Goal: Task Accomplishment & Management: Manage account settings

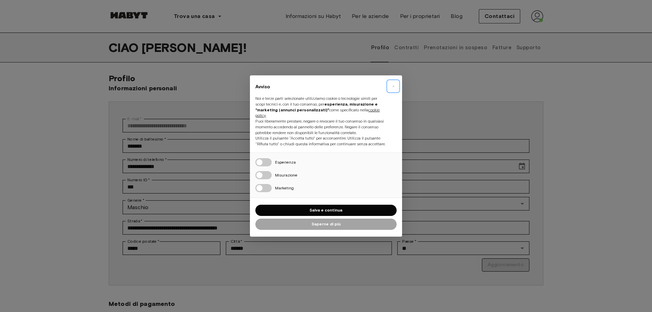
click at [392, 84] on button "×" at bounding box center [393, 86] width 11 height 11
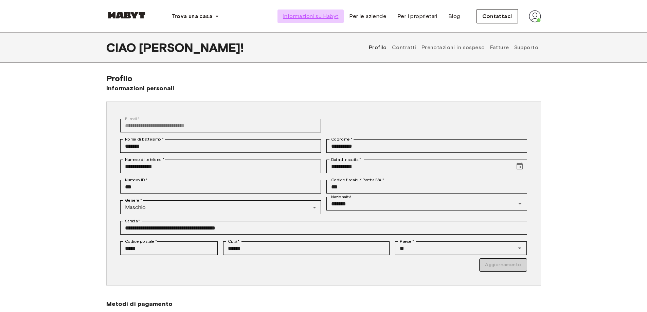
click at [312, 13] on span "Informazioni su Habyt" at bounding box center [310, 16] width 55 height 8
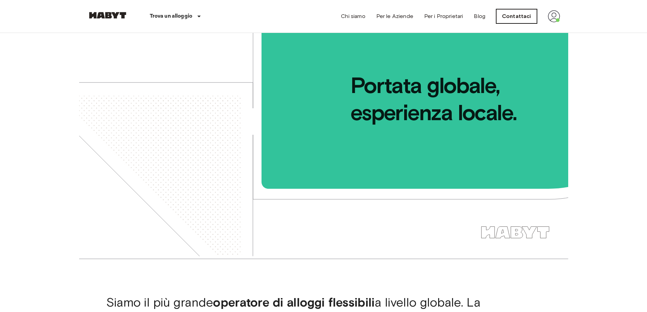
click at [523, 19] on link "Contattaci" at bounding box center [516, 16] width 41 height 14
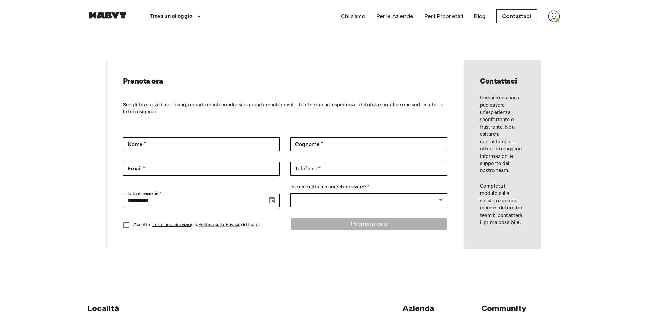
click at [111, 13] on img at bounding box center [107, 15] width 41 height 7
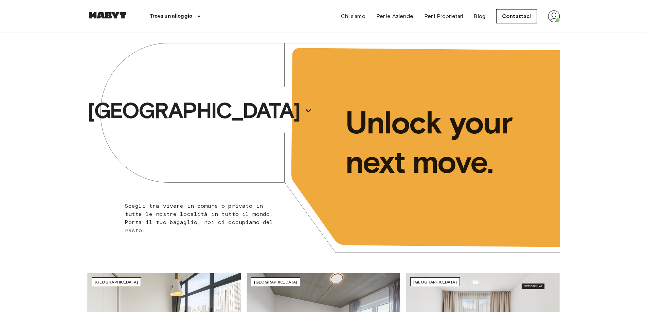
click at [555, 16] on img at bounding box center [554, 16] width 12 height 12
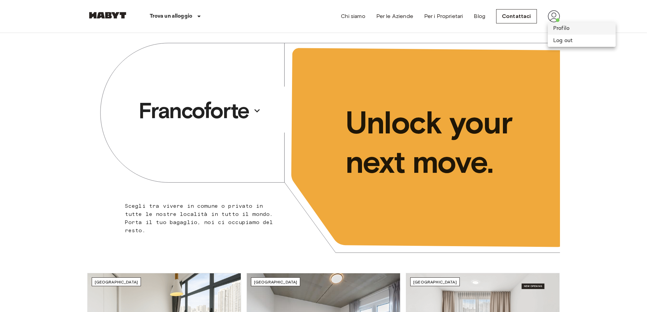
click at [565, 25] on li "Profilo" at bounding box center [582, 28] width 68 height 12
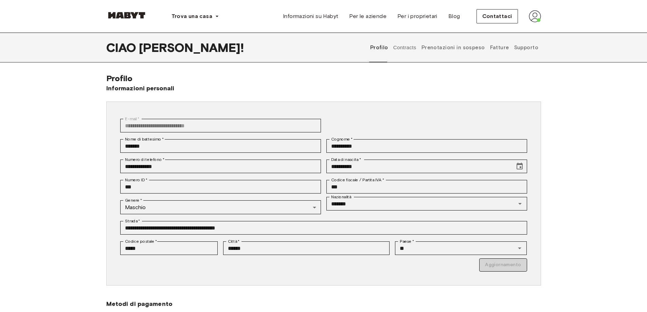
click at [529, 46] on font "Supporto" at bounding box center [526, 48] width 24 height 6
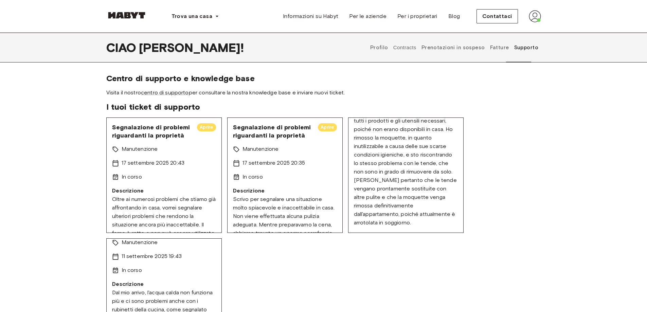
click at [497, 49] on font "Fatture" at bounding box center [499, 48] width 19 height 6
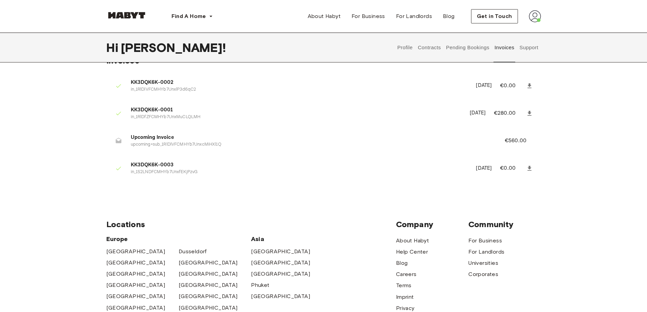
scroll to position [34, 0]
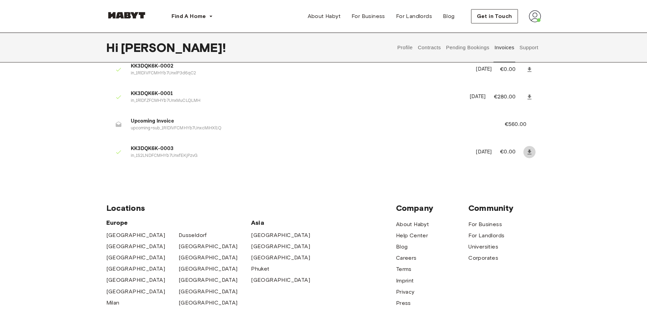
click at [526, 151] on icon at bounding box center [529, 152] width 7 height 7
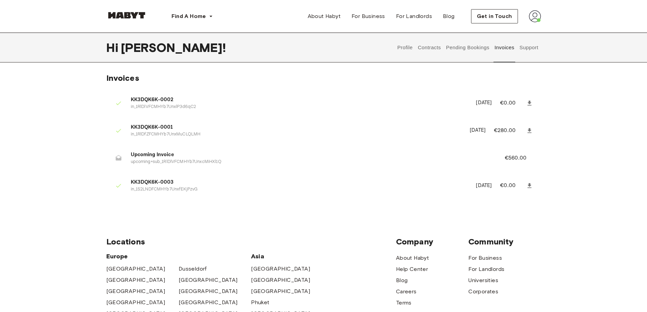
scroll to position [0, 0]
click at [432, 50] on button "Contracts" at bounding box center [429, 48] width 25 height 30
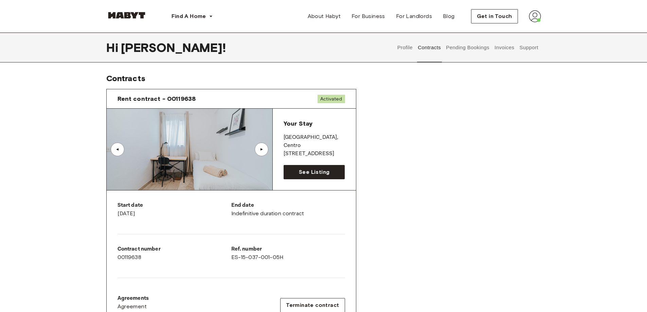
click at [260, 148] on div "▲" at bounding box center [261, 149] width 7 height 4
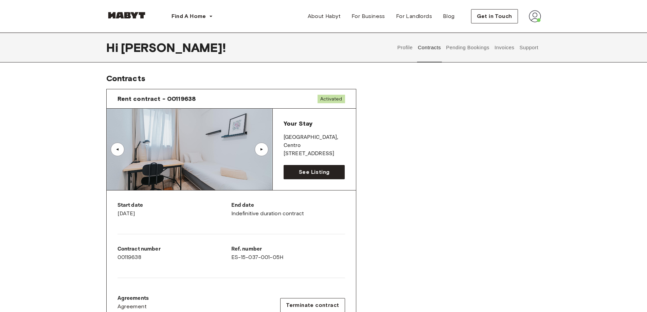
scroll to position [68, 0]
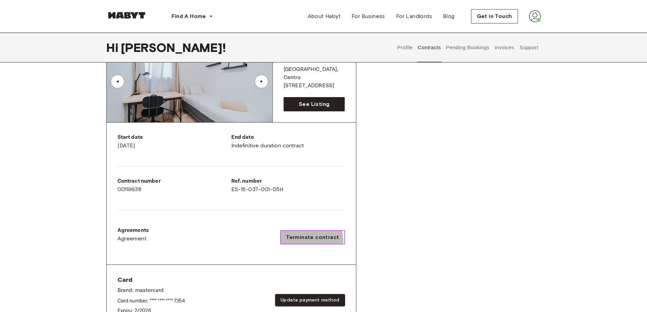
click at [314, 241] on span "Terminate contract" at bounding box center [312, 237] width 53 height 8
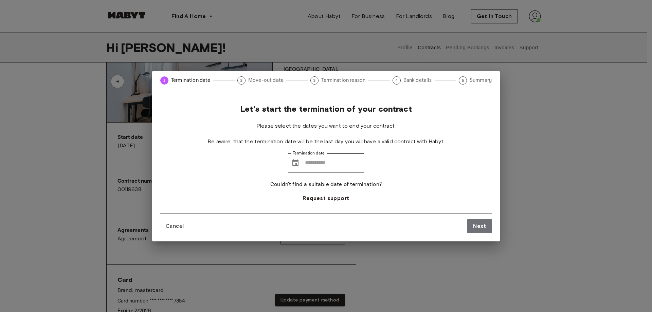
click at [561, 201] on div "1 Termination date 2 Move-out date 3 Termination reason 4 Bank details 5 Summar…" at bounding box center [326, 156] width 652 height 312
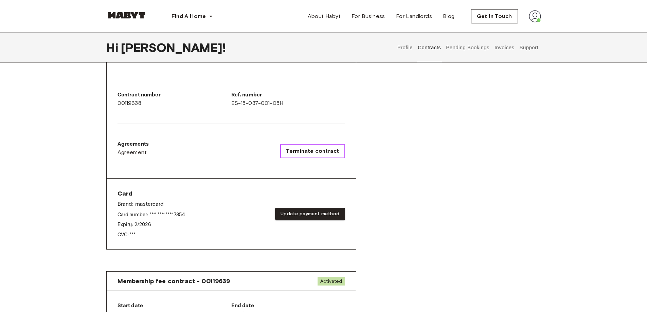
scroll to position [170, 0]
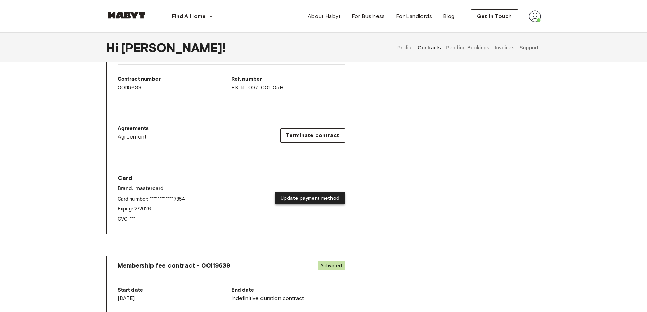
click at [318, 201] on button "Update payment method" at bounding box center [310, 198] width 70 height 13
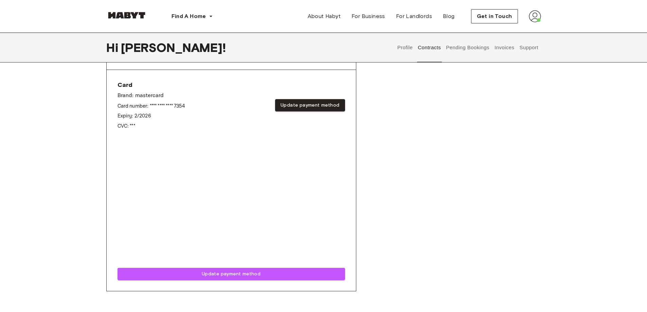
scroll to position [272, 0]
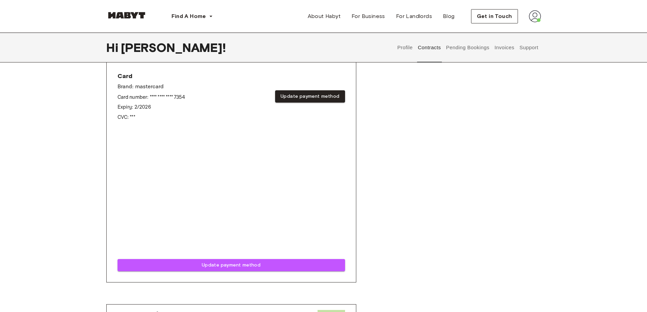
click at [147, 117] on p "CVC: ***" at bounding box center [152, 117] width 68 height 7
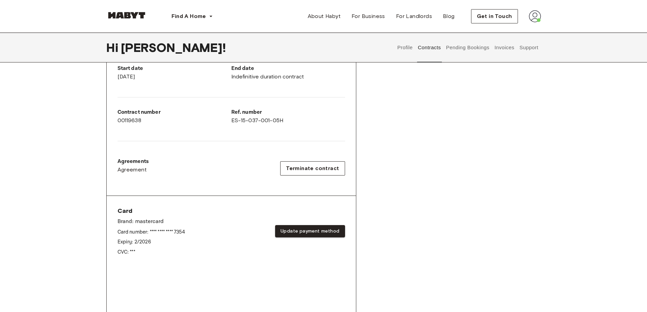
scroll to position [136, 0]
click at [466, 50] on button "Pending Bookings" at bounding box center [467, 48] width 45 height 30
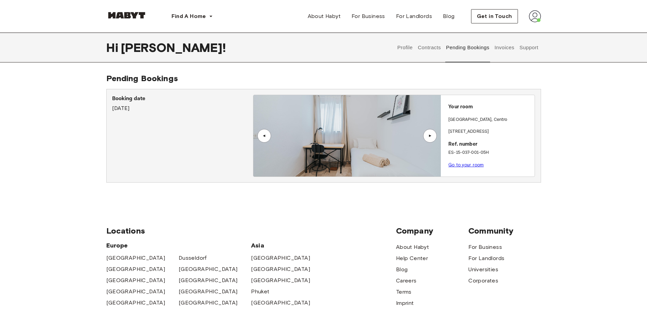
click at [433, 135] on div "▲" at bounding box center [430, 136] width 7 height 4
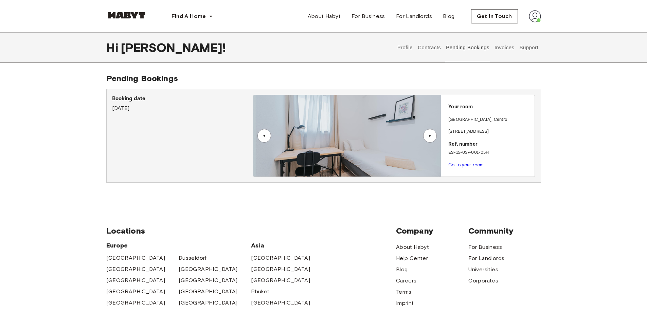
click at [433, 135] on div "▲" at bounding box center [430, 136] width 7 height 4
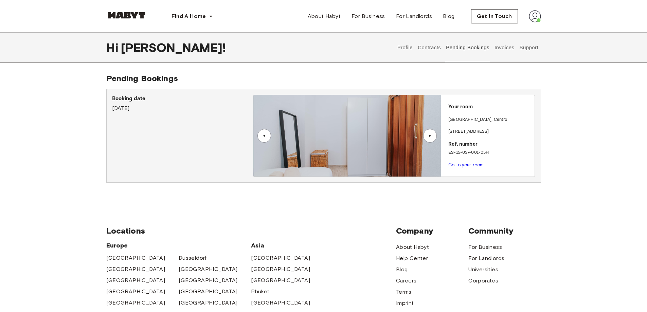
click at [433, 135] on div "▲" at bounding box center [430, 136] width 7 height 4
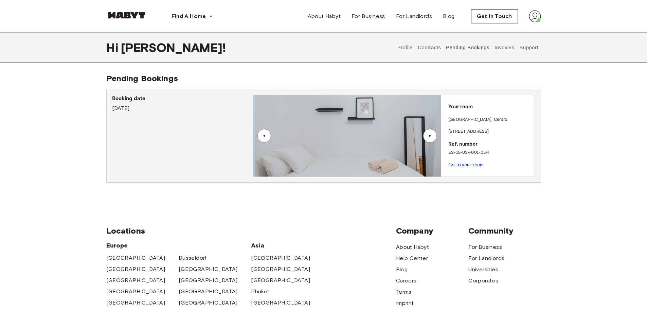
click at [433, 135] on div "▲" at bounding box center [430, 136] width 7 height 4
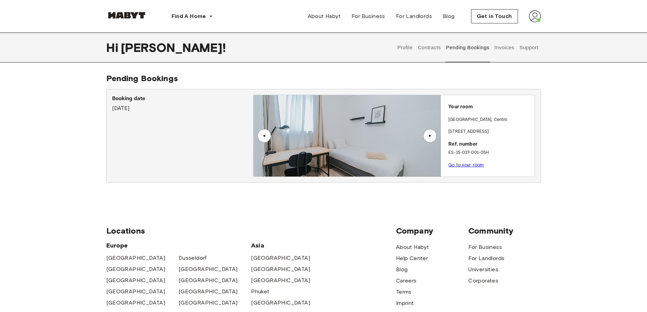
click at [433, 135] on div "▲" at bounding box center [430, 136] width 7 height 4
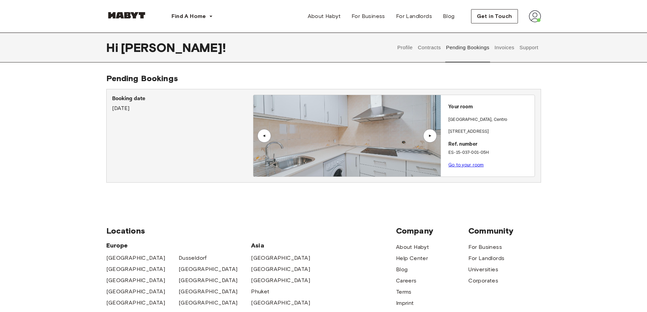
click at [433, 135] on div "▲" at bounding box center [430, 136] width 7 height 4
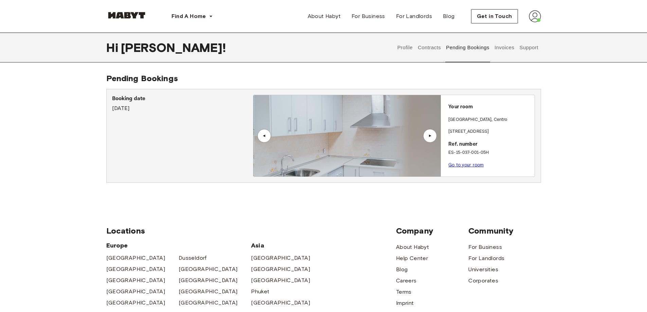
click at [433, 135] on div "▲" at bounding box center [430, 136] width 7 height 4
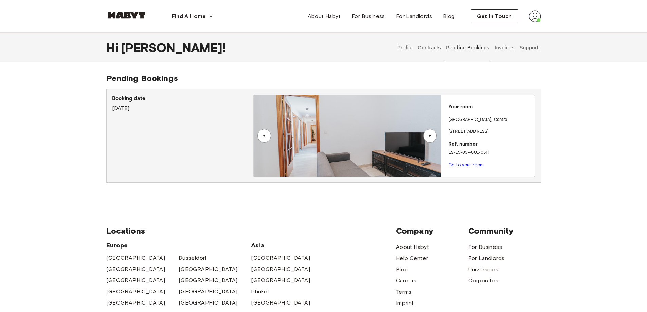
click at [433, 135] on div "▲" at bounding box center [430, 136] width 7 height 4
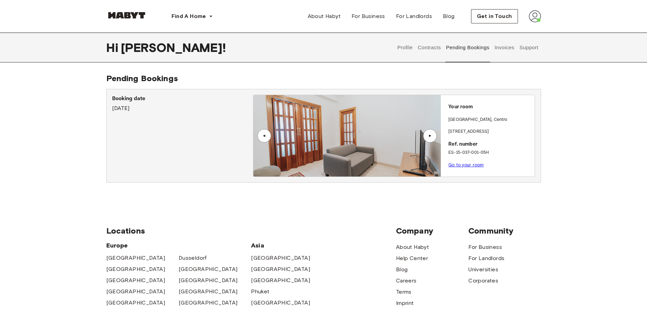
click at [433, 135] on div "▲" at bounding box center [430, 136] width 7 height 4
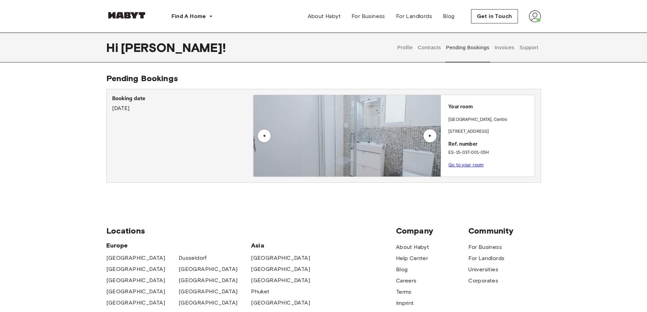
click at [433, 135] on div "▲" at bounding box center [430, 136] width 7 height 4
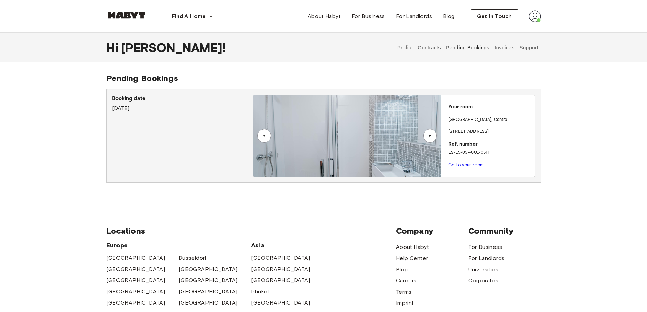
click at [433, 135] on div "▲" at bounding box center [430, 136] width 7 height 4
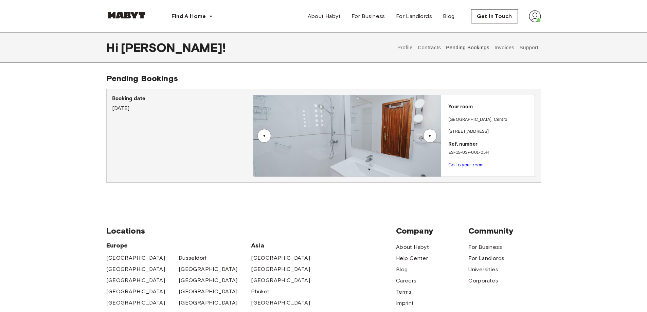
click at [433, 135] on div "▲" at bounding box center [430, 136] width 7 height 4
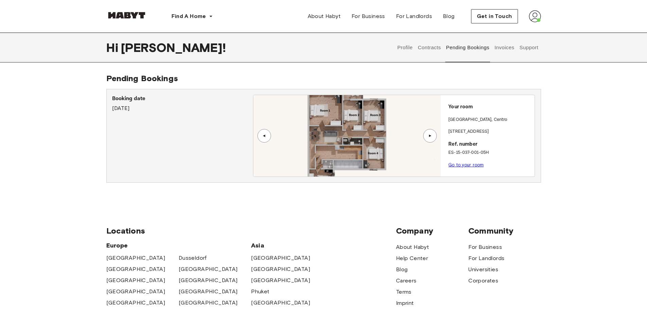
click at [434, 135] on div "▲" at bounding box center [430, 136] width 14 height 14
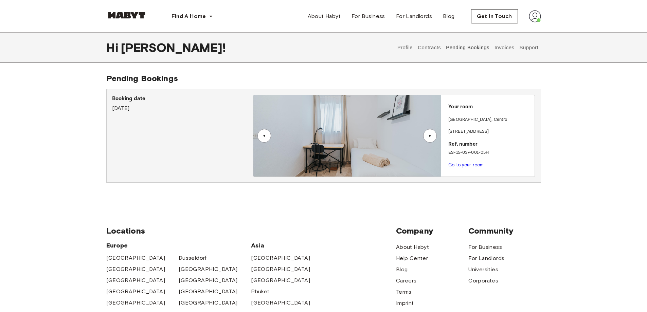
click at [266, 137] on div "▲" at bounding box center [264, 136] width 7 height 4
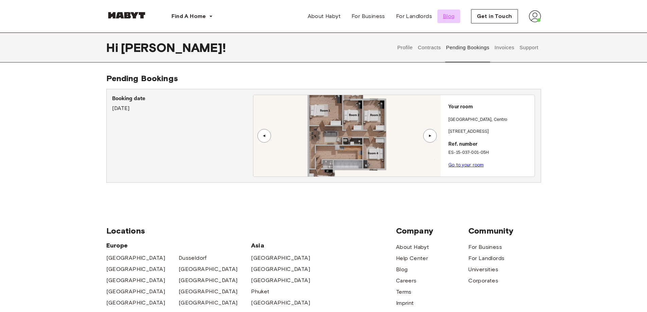
click at [451, 17] on span "Blog" at bounding box center [449, 16] width 12 height 8
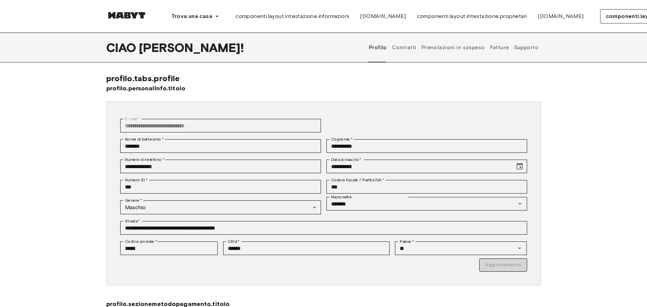
click at [455, 47] on font "Prenotazioni in sospeso" at bounding box center [454, 48] width 64 height 6
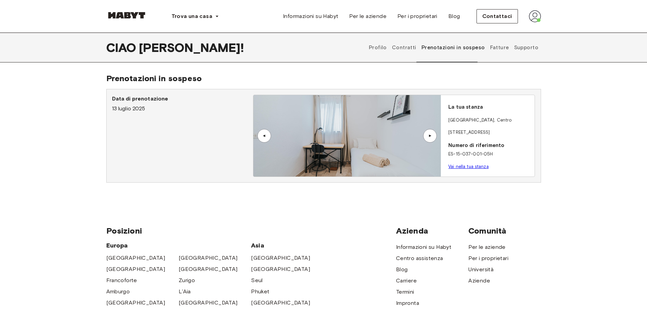
click at [528, 47] on font "Supporto" at bounding box center [526, 48] width 24 height 6
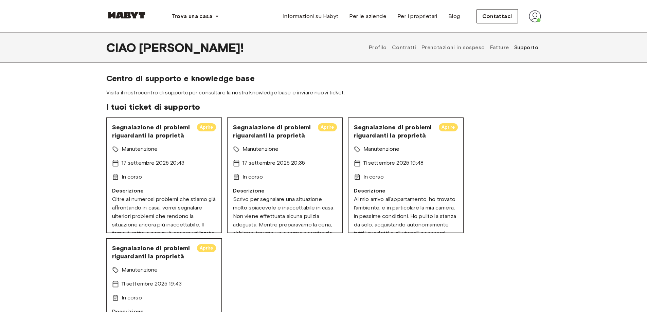
click at [166, 92] on font "centro di supporto" at bounding box center [165, 92] width 48 height 6
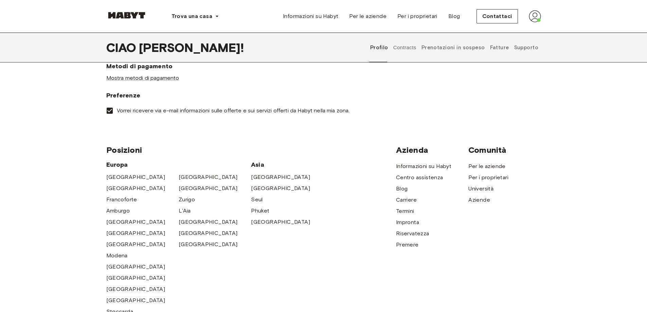
scroll to position [204, 0]
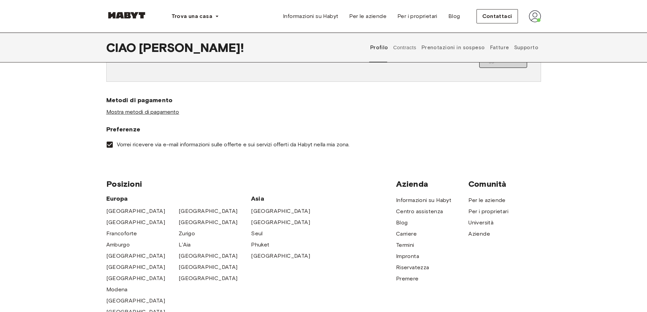
drag, startPoint x: 159, startPoint y: 110, endPoint x: 163, endPoint y: 112, distance: 3.8
click at [159, 110] on font "Mostra metodi di pagamento" at bounding box center [142, 112] width 73 height 6
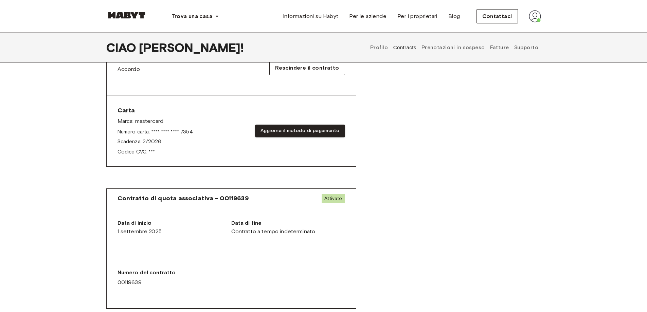
scroll to position [238, 0]
click at [299, 133] on font "Aggiorna il metodo di pagamento" at bounding box center [300, 132] width 79 height 6
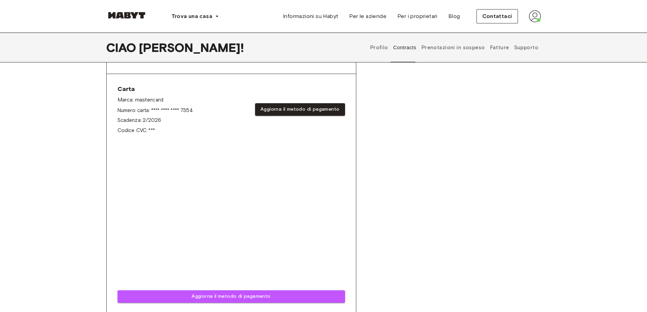
scroll to position [272, 0]
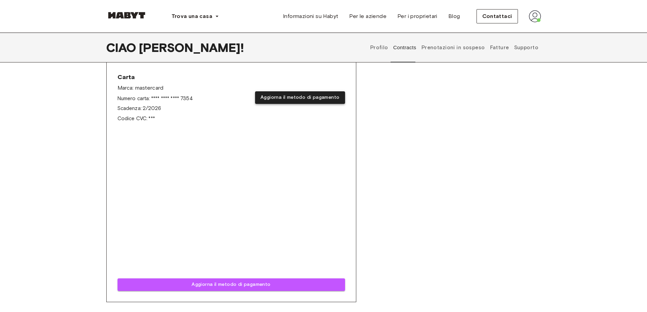
click at [282, 97] on font "Aggiorna il metodo di pagamento" at bounding box center [300, 98] width 79 height 6
click at [152, 105] on font "2/2026" at bounding box center [152, 108] width 18 height 6
drag, startPoint x: 129, startPoint y: 87, endPoint x: 122, endPoint y: 88, distance: 7.0
click at [129, 86] on font "Marca:" at bounding box center [126, 88] width 16 height 6
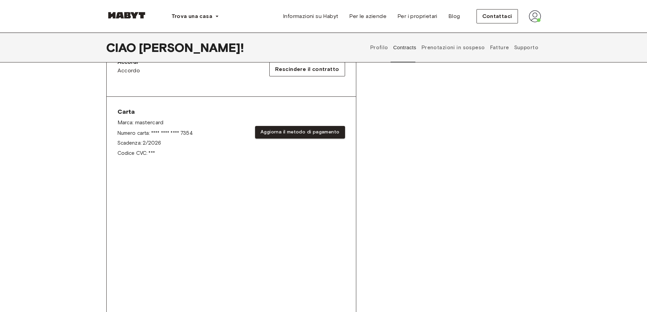
scroll to position [238, 0]
click at [147, 139] on font "2/2026" at bounding box center [152, 142] width 18 height 6
click at [140, 113] on span "Carta" at bounding box center [155, 111] width 75 height 8
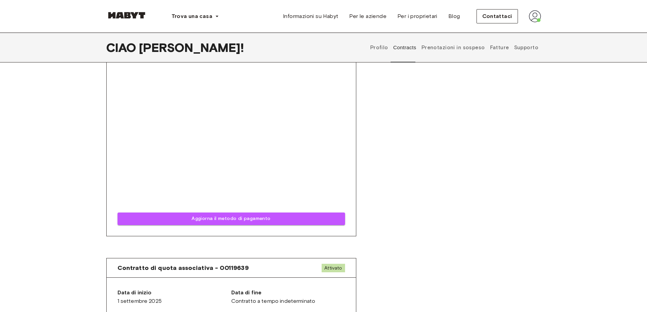
scroll to position [340, 0]
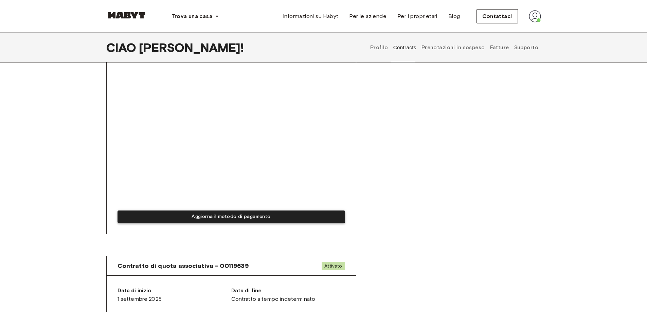
click at [246, 218] on font "Aggiorna il metodo di pagamento" at bounding box center [231, 217] width 79 height 6
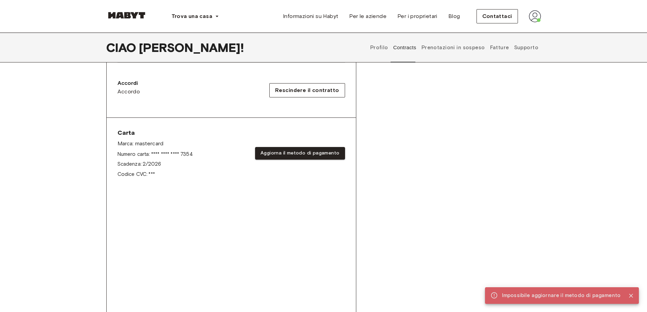
scroll to position [204, 0]
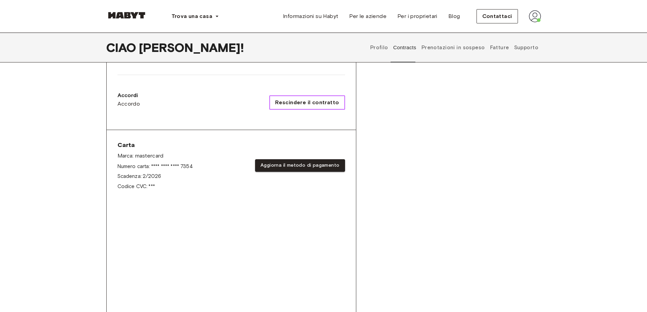
click at [321, 100] on font "Rescindere il contratto" at bounding box center [307, 102] width 64 height 6
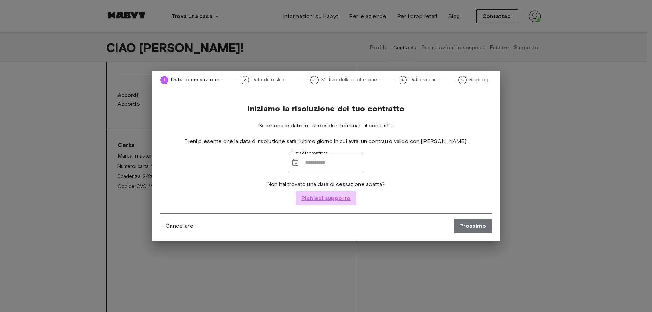
click at [332, 200] on font "Richiedi supporto" at bounding box center [326, 198] width 50 height 6
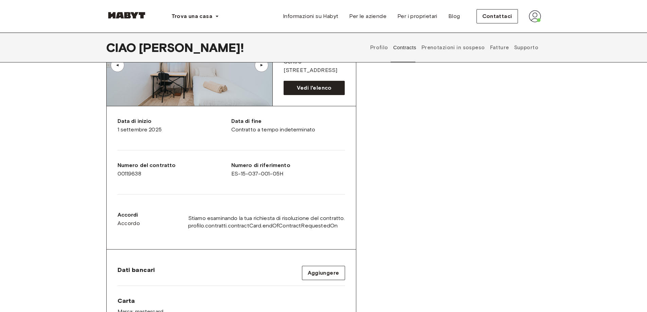
scroll to position [0, 0]
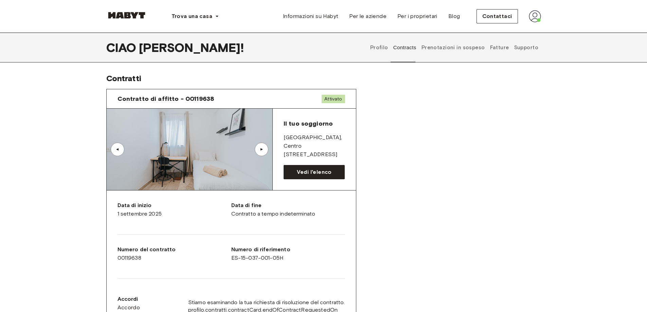
click at [454, 48] on font "Prenotazioni in sospeso" at bounding box center [454, 48] width 64 height 6
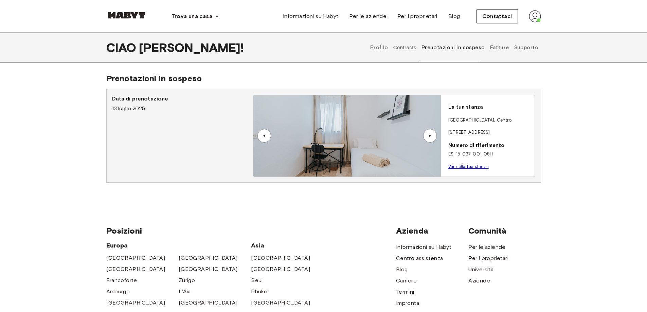
click at [475, 166] on font "Vai nella tua stanza" at bounding box center [468, 166] width 40 height 5
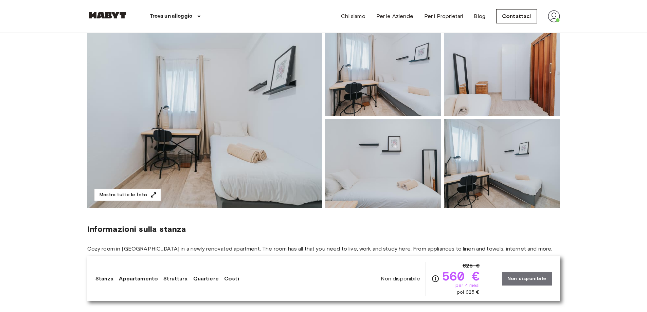
scroll to position [68, 0]
click at [135, 281] on link "Appartamento" at bounding box center [138, 279] width 39 height 8
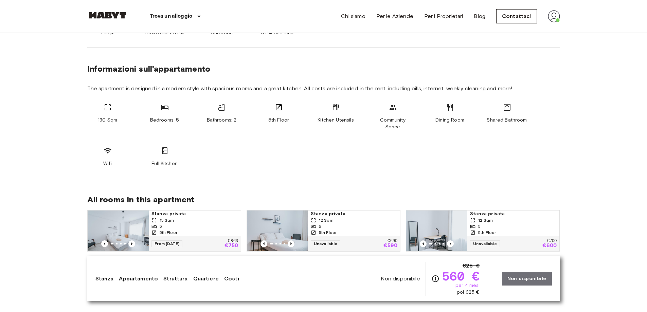
scroll to position [330, 0]
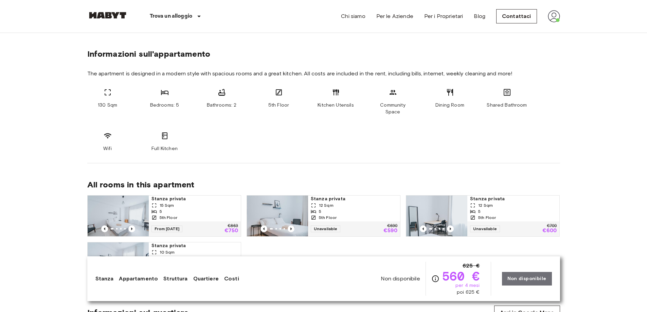
click at [172, 280] on link "Struttura" at bounding box center [175, 279] width 24 height 8
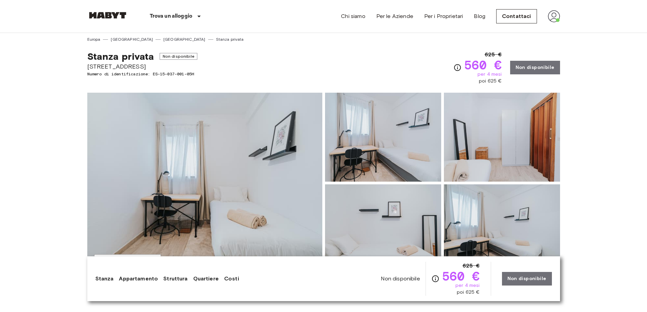
scroll to position [0, 0]
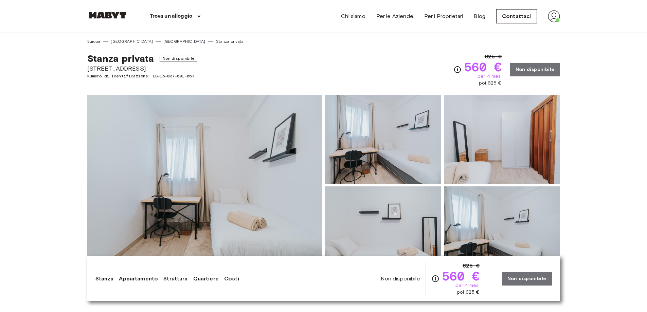
click at [203, 280] on link "Quartiere" at bounding box center [205, 279] width 25 height 8
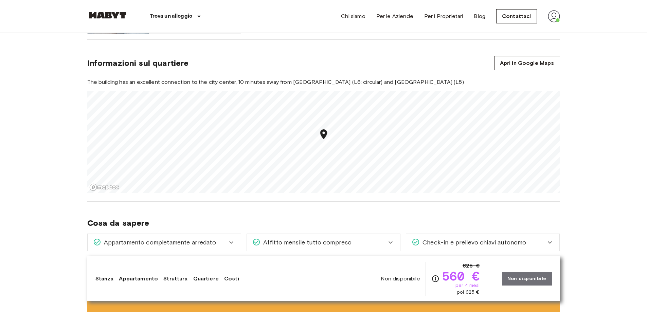
scroll to position [580, 0]
click at [229, 279] on link "Costi" at bounding box center [231, 279] width 15 height 8
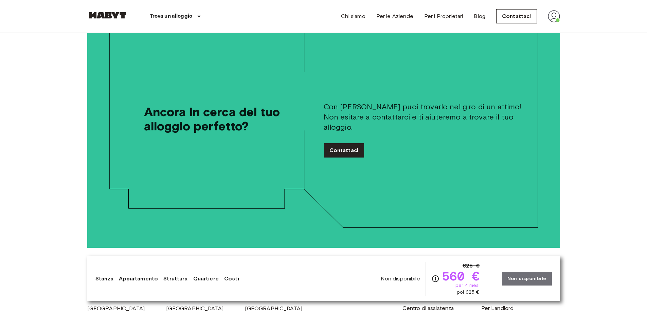
scroll to position [1404, 0]
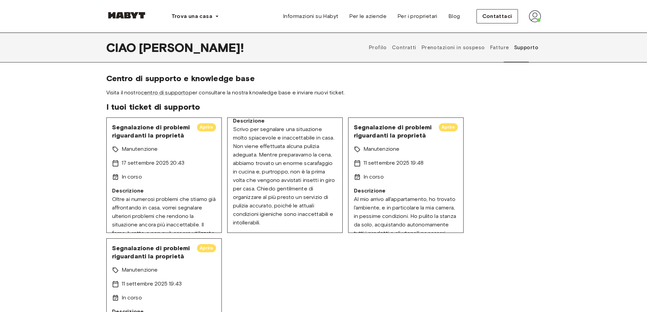
click at [200, 128] on font "Aprire" at bounding box center [207, 127] width 14 height 5
click at [168, 92] on font "centro di supporto" at bounding box center [165, 92] width 48 height 6
